Goal: Communication & Community: Answer question/provide support

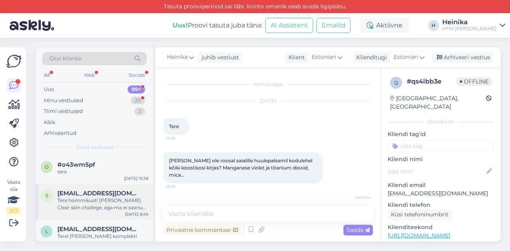
scroll to position [182, 0]
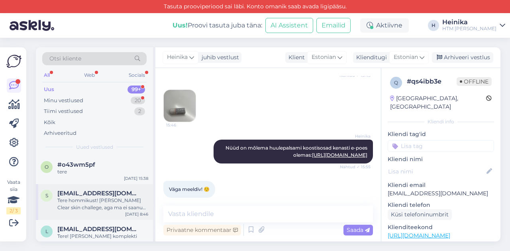
click at [78, 194] on span "[EMAIL_ADDRESS][DOMAIN_NAME]" at bounding box center [98, 193] width 83 height 7
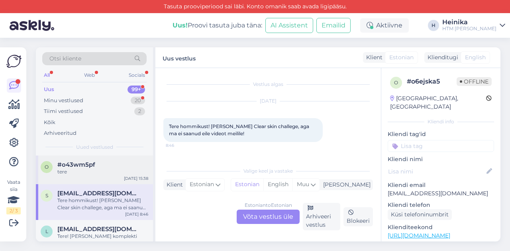
click at [91, 169] on div "tere" at bounding box center [102, 172] width 91 height 7
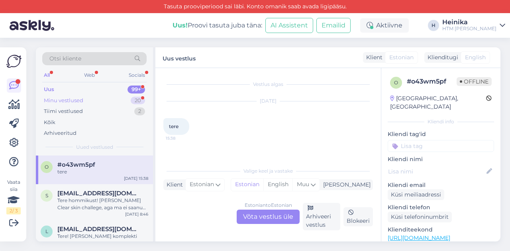
click at [87, 99] on div "Minu vestlused 20" at bounding box center [94, 100] width 104 height 11
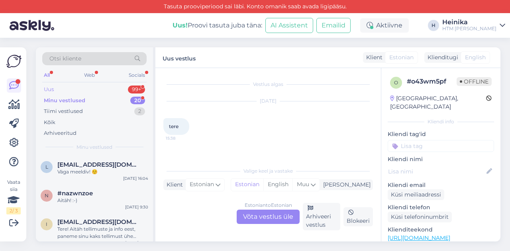
click at [86, 90] on div "Uus 99+" at bounding box center [94, 89] width 104 height 11
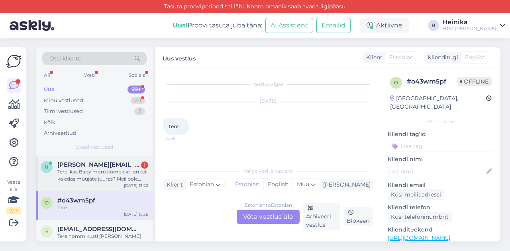
click at [95, 176] on div "Tere, kas Baby mom komplekti on teil ka edasimüüjate juures? Meil pole aega tel…" at bounding box center [102, 176] width 91 height 14
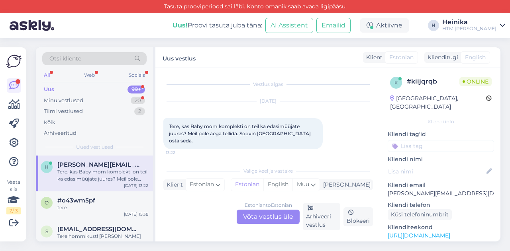
click at [278, 216] on div "Estonian to Estonian Võta vestlus üle" at bounding box center [268, 217] width 63 height 14
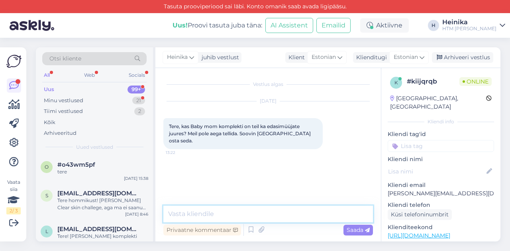
click at [249, 213] on textarea at bounding box center [268, 214] width 210 height 17
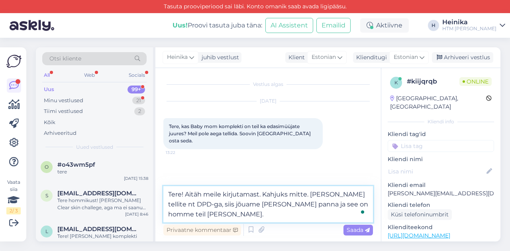
click at [310, 192] on textarea "Tere! Aitäh meile kirjutamast. Kahjuks mitte. [PERSON_NAME] tellite nt DPD-ga, …" at bounding box center [268, 205] width 210 height 36
click at [301, 205] on textarea "Tere! Aitäh meile kirjutamast. Kahjuks mitte. aga kui tellite [PERSON_NAME] e-[…" at bounding box center [268, 205] width 210 height 36
click at [191, 215] on textarea "Tere! Aitäh meile kirjutamast. Kahjuks mitte. aga kui tellite [PERSON_NAME] e-[…" at bounding box center [268, 205] width 210 height 36
click at [240, 215] on textarea "Tere! Aitäh meile kirjutamast. Kahjuks mitte. aga kui tellite [PERSON_NAME] e-[…" at bounding box center [268, 205] width 210 height 36
click at [248, 215] on textarea "Tere! Aitäh meile kirjutamast. Kahjuks mitte. aga kui tellite [PERSON_NAME] e-[…" at bounding box center [268, 205] width 210 height 36
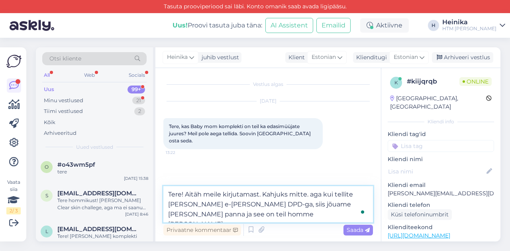
paste textarea "[URL][DOMAIN_NAME]"
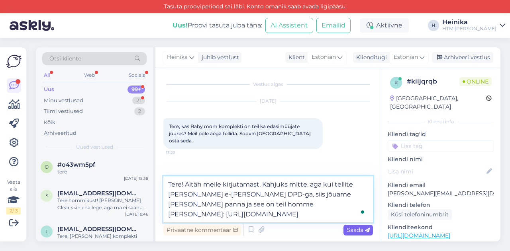
type textarea "Tere! Aitäh meile kirjutamast. Kahjuks mitte. aga kui tellite [PERSON_NAME] e-[…"
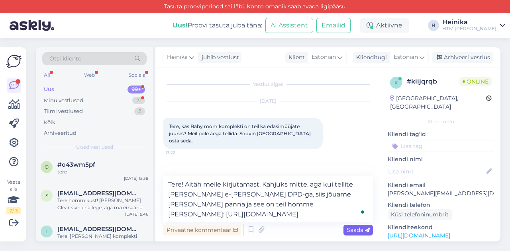
click at [356, 228] on span "Saada" at bounding box center [358, 230] width 23 height 7
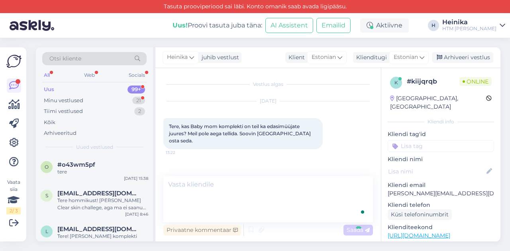
scroll to position [8, 0]
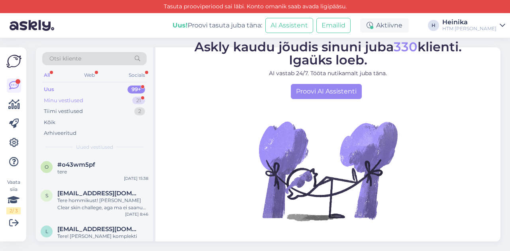
click at [75, 100] on div "Minu vestlused" at bounding box center [63, 101] width 39 height 8
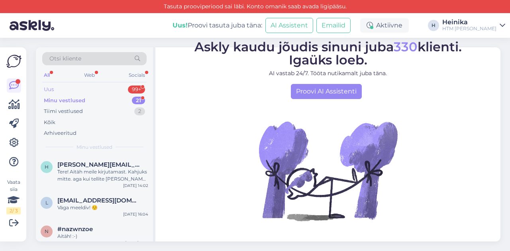
click at [73, 88] on div "Uus 99+" at bounding box center [94, 89] width 104 height 11
